Goal: Task Accomplishment & Management: Complete application form

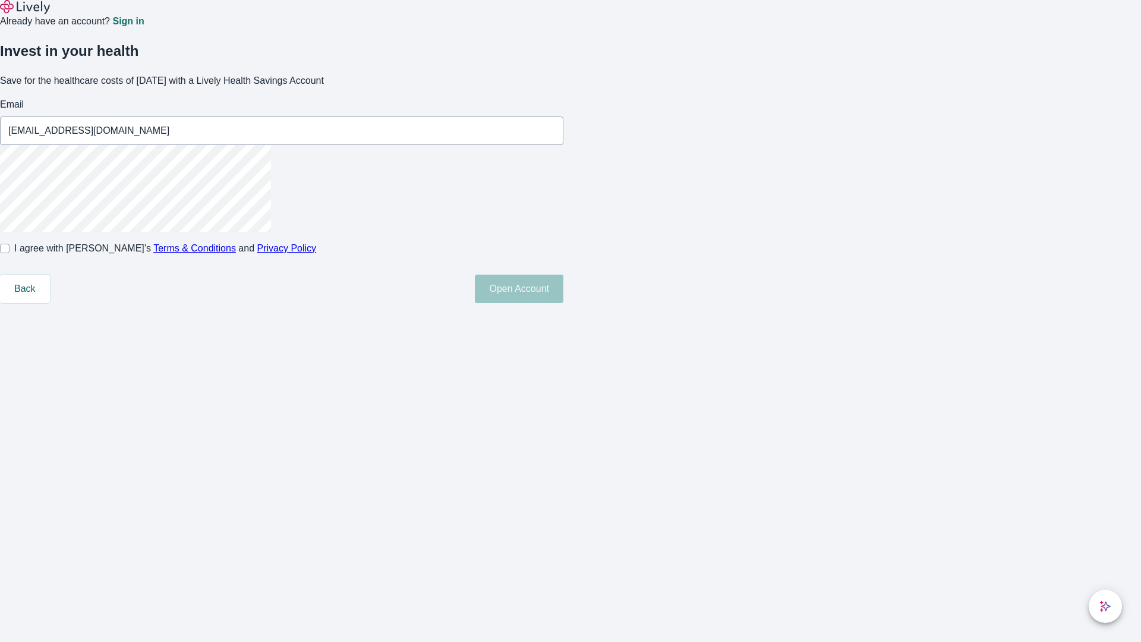
click at [10, 253] on input "I agree with Lively’s Terms & Conditions and Privacy Policy" at bounding box center [5, 249] width 10 height 10
checkbox input "true"
click at [564, 303] on button "Open Account" at bounding box center [519, 289] width 89 height 29
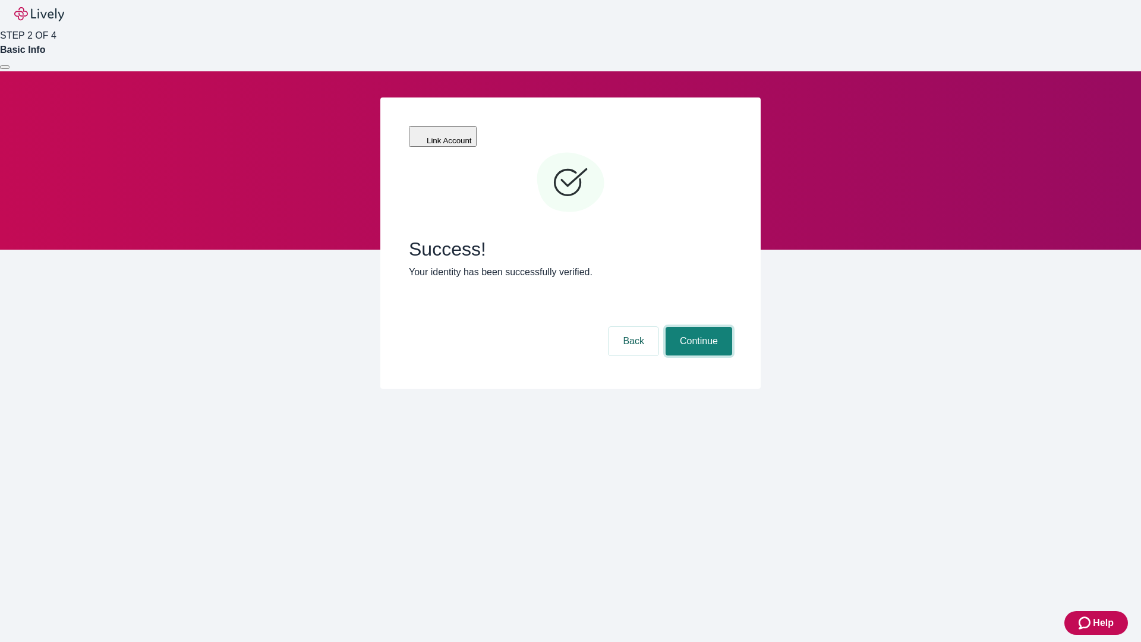
click at [697, 327] on button "Continue" at bounding box center [699, 341] width 67 height 29
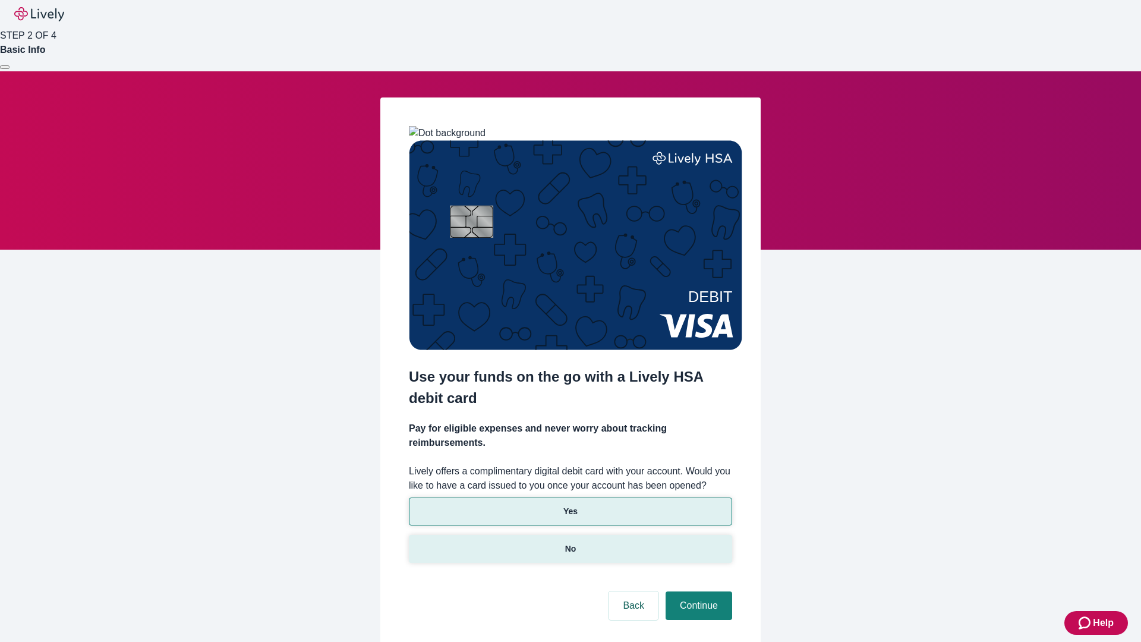
click at [570, 543] on p "No" at bounding box center [570, 549] width 11 height 12
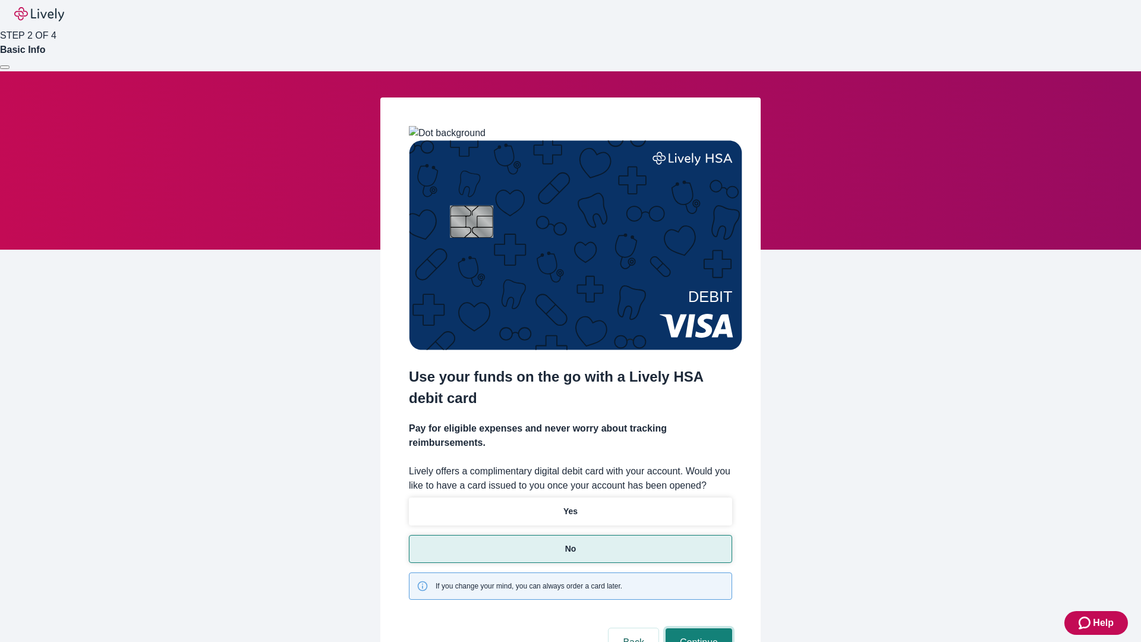
click at [697, 628] on button "Continue" at bounding box center [699, 642] width 67 height 29
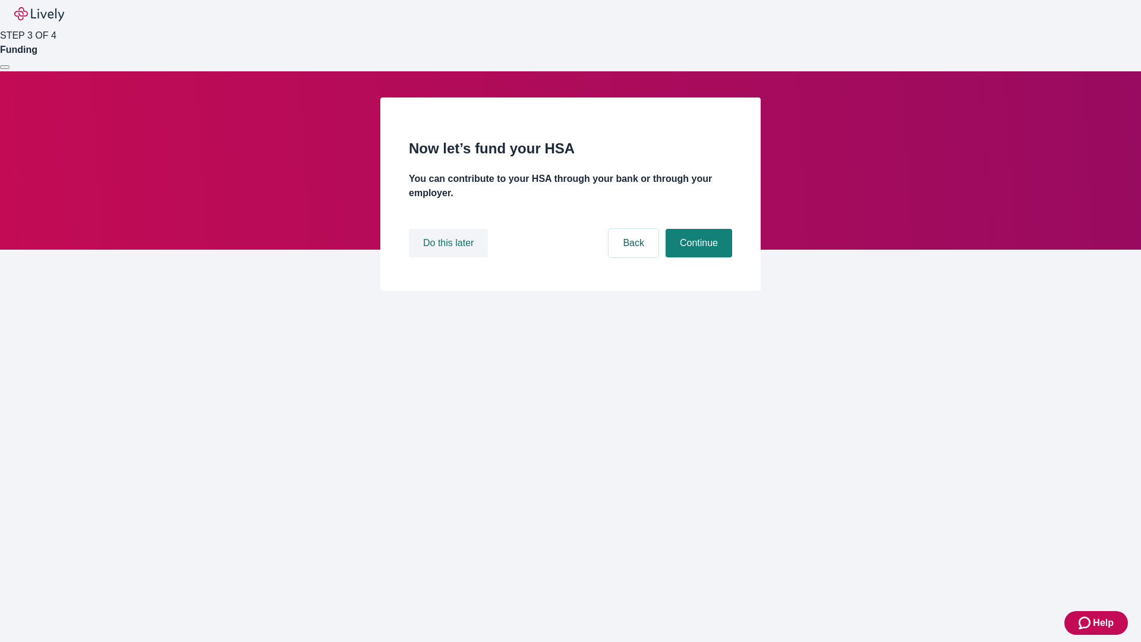
click at [450, 257] on button "Do this later" at bounding box center [448, 243] width 79 height 29
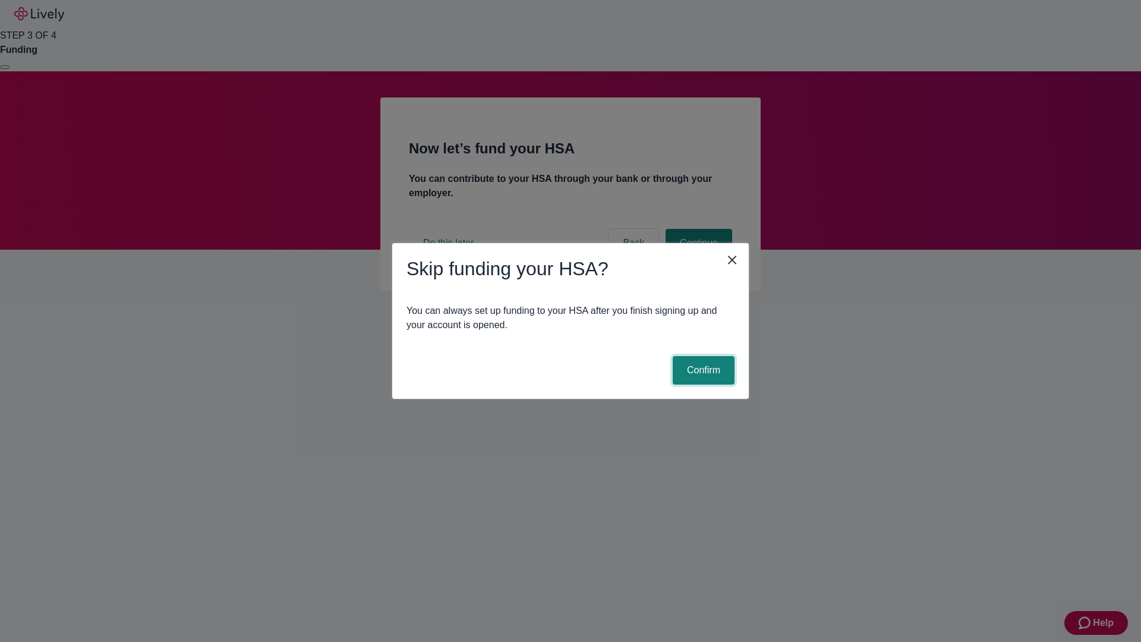
click at [702, 370] on button "Confirm" at bounding box center [704, 370] width 62 height 29
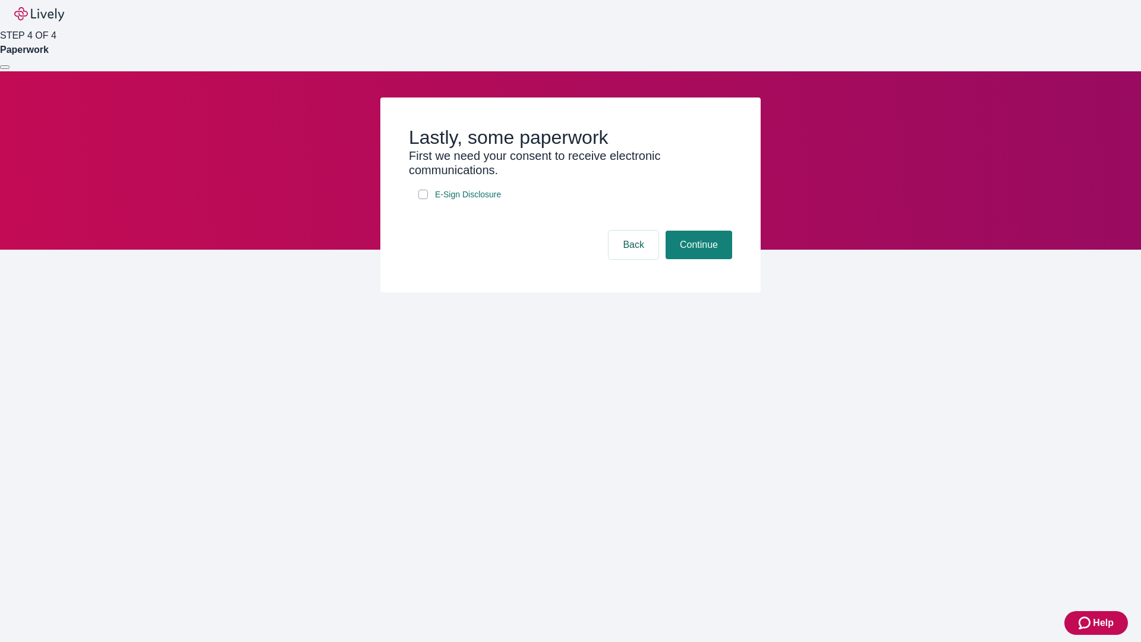
click at [423, 199] on input "E-Sign Disclosure" at bounding box center [424, 195] width 10 height 10
checkbox input "true"
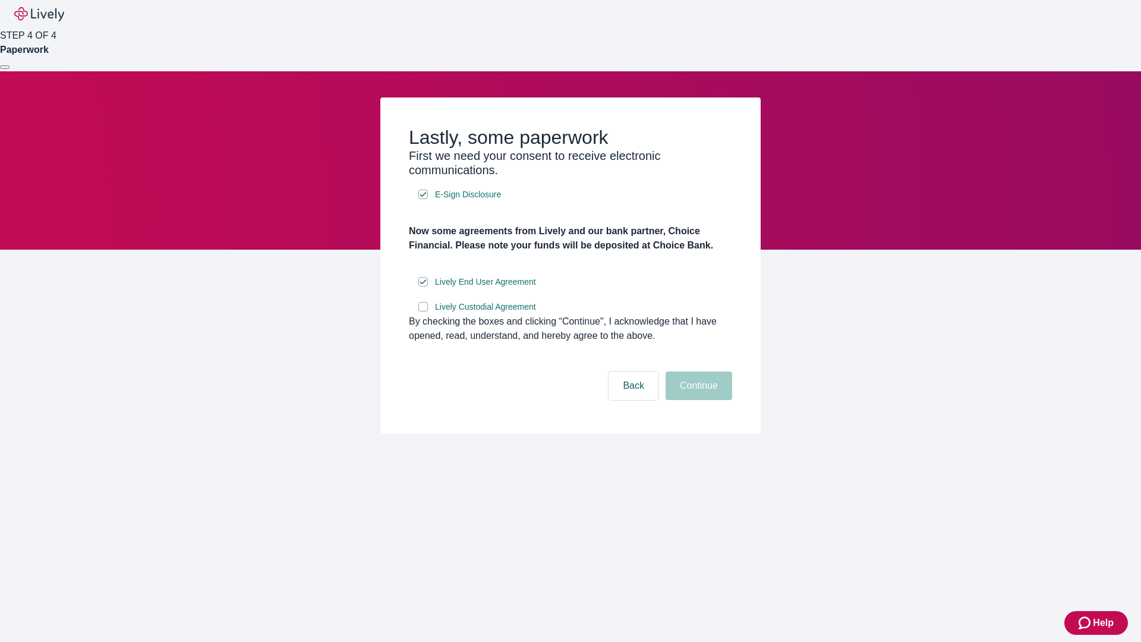
click at [423, 312] on input "Lively Custodial Agreement" at bounding box center [424, 307] width 10 height 10
checkbox input "true"
click at [697, 400] on button "Continue" at bounding box center [699, 386] width 67 height 29
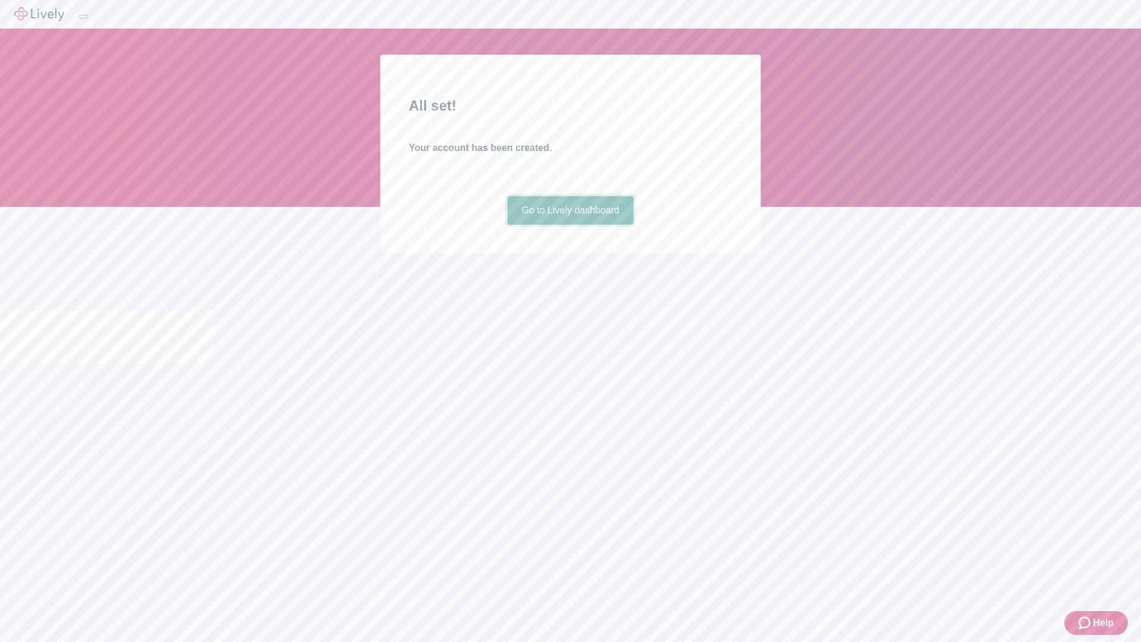
click at [570, 225] on link "Go to Lively dashboard" at bounding box center [571, 210] width 127 height 29
